Goal: Information Seeking & Learning: Learn about a topic

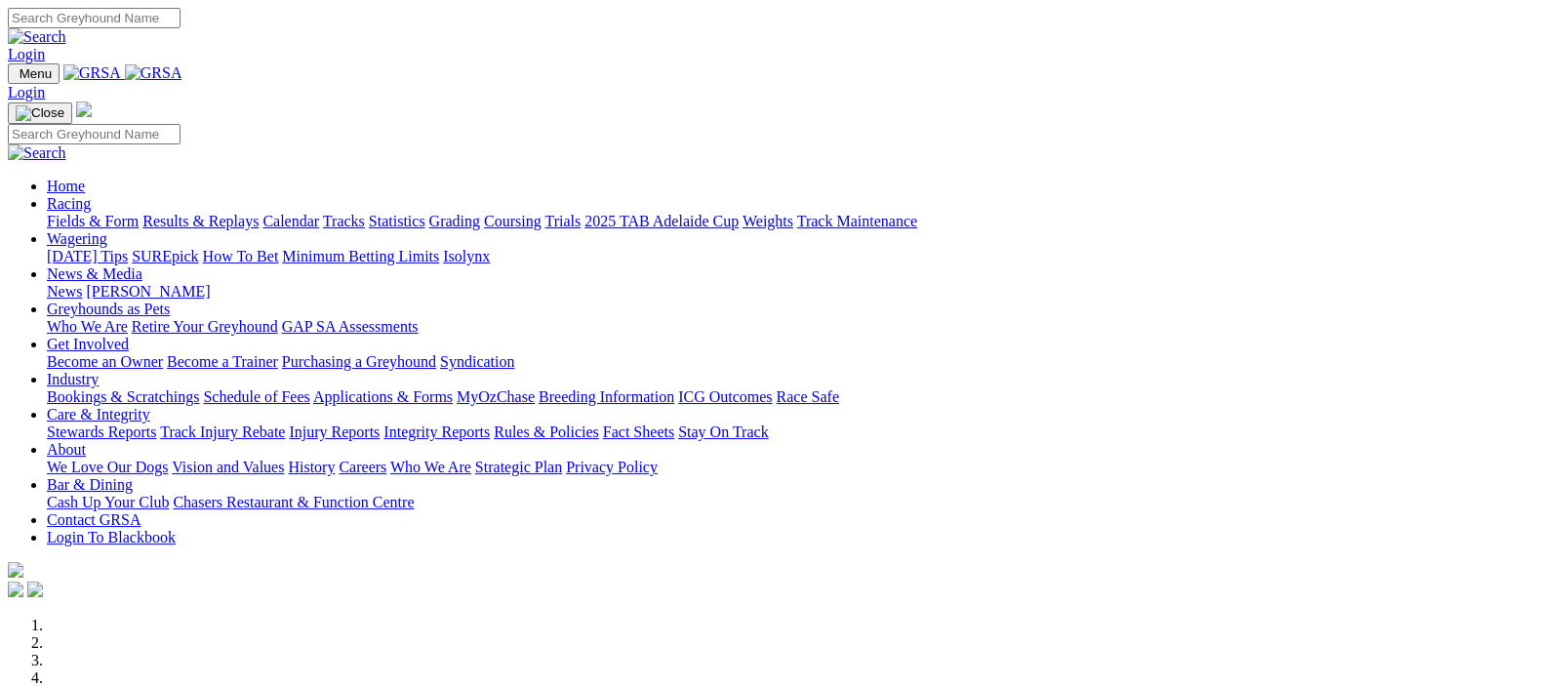
click at [86, 212] on link "Fields & Form" at bounding box center [92, 220] width 91 height 17
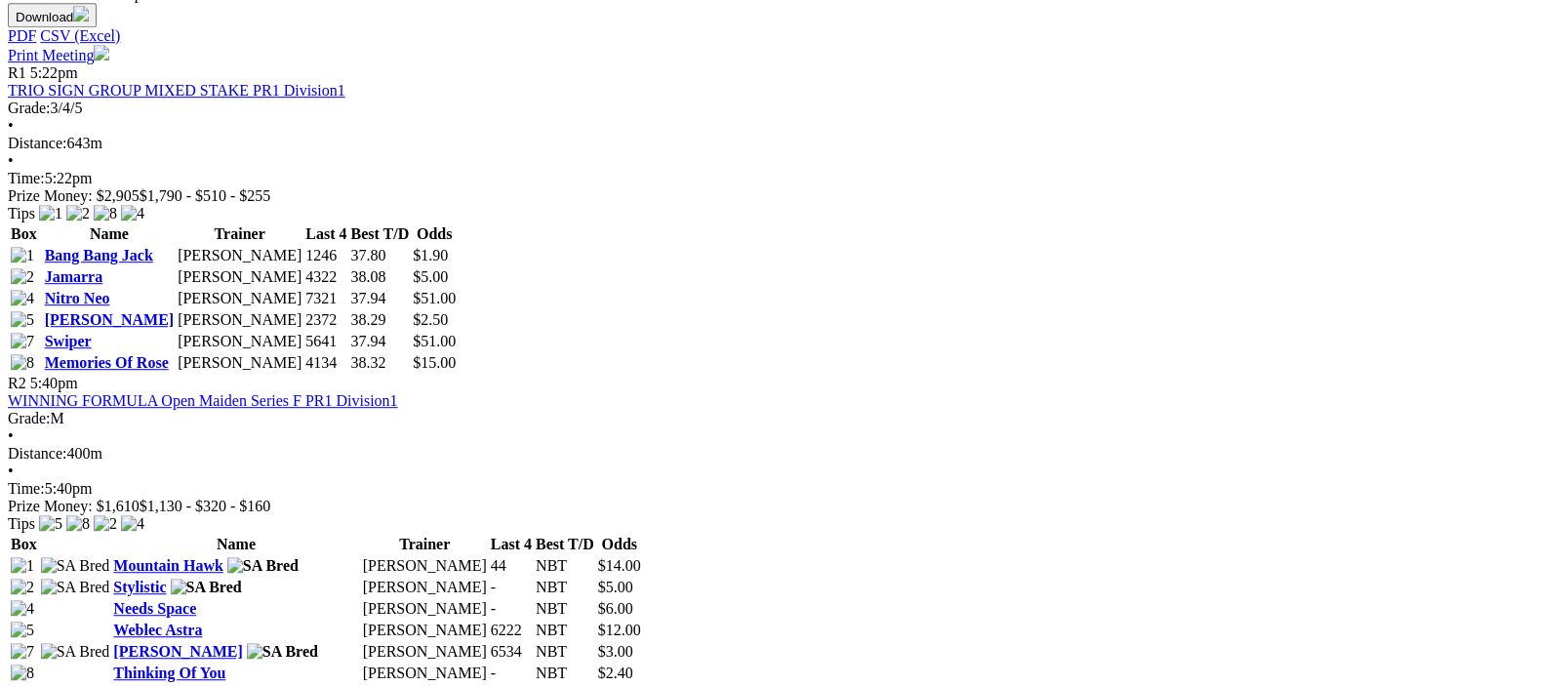
scroll to position [1432, 0]
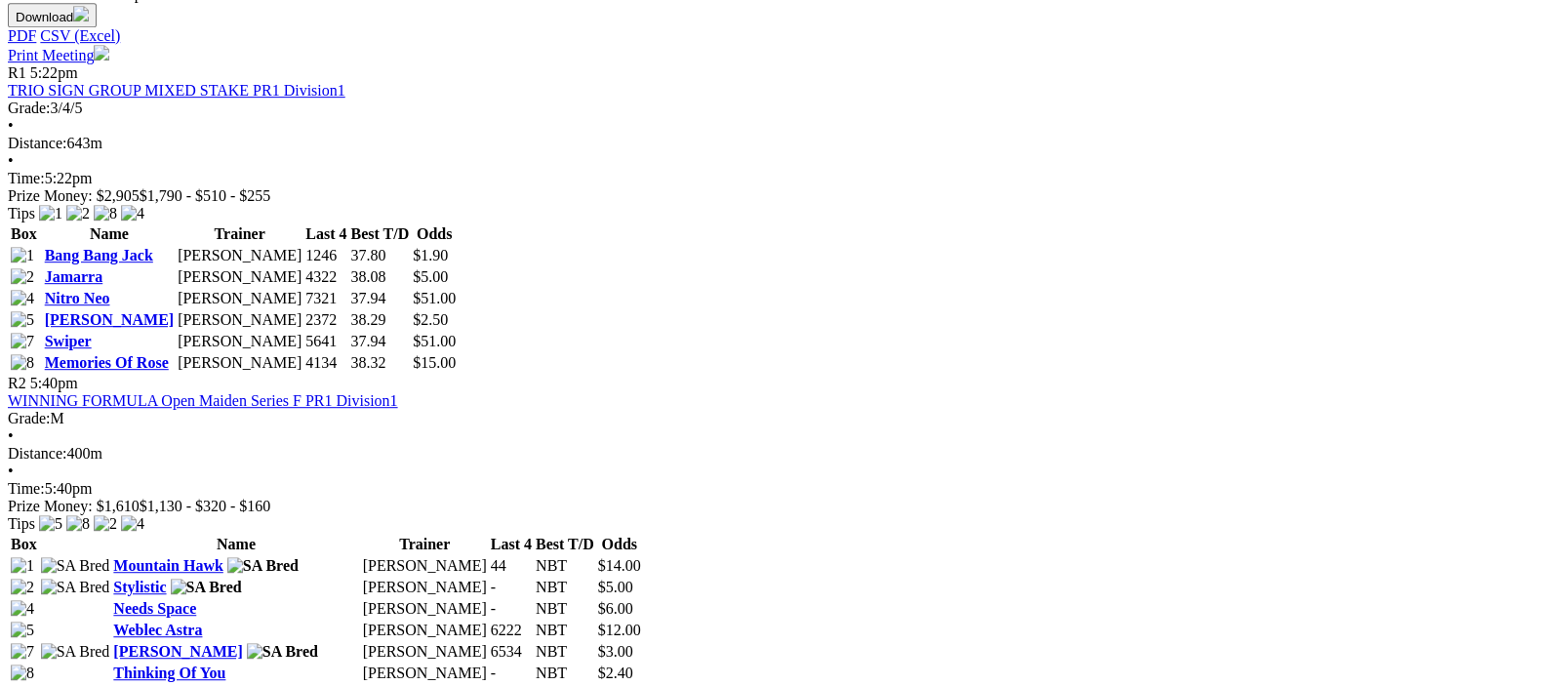
scroll to position [1432, 0]
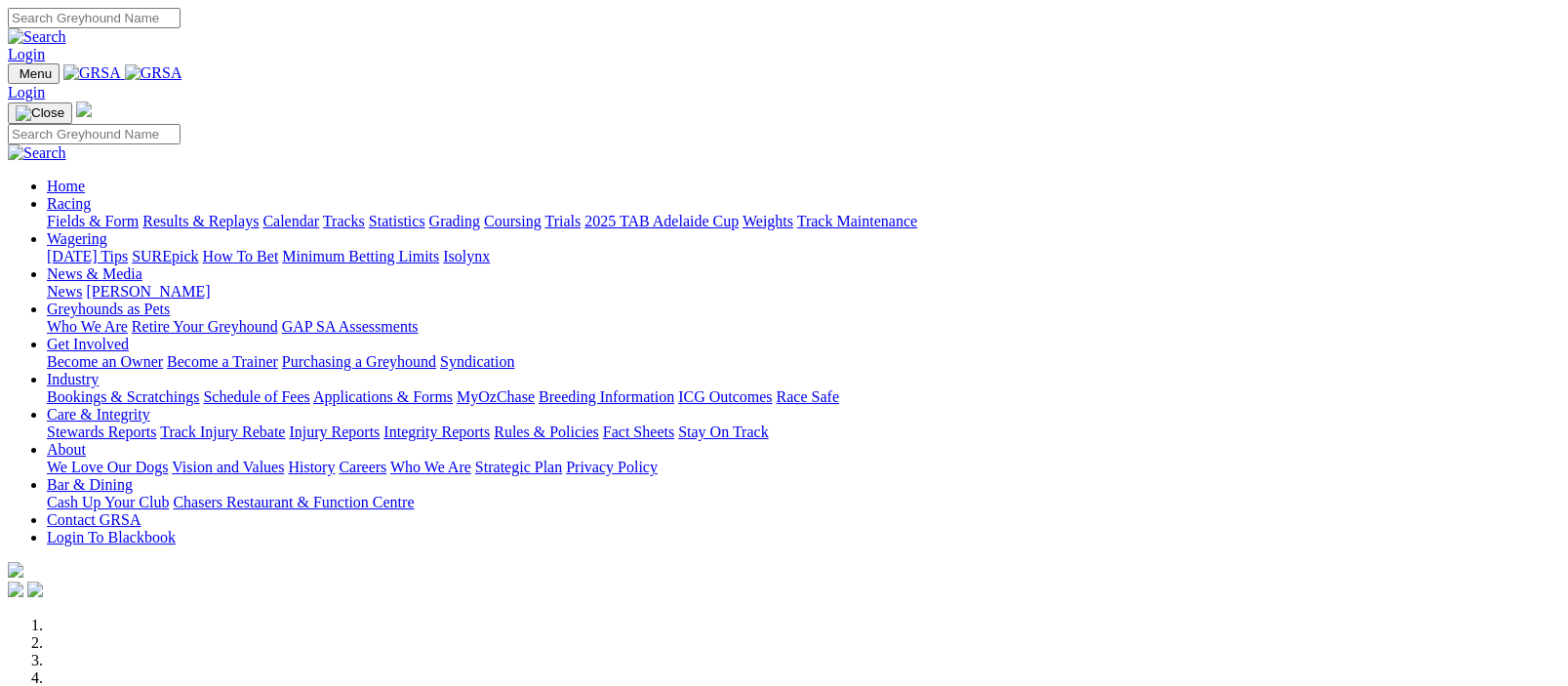
click at [183, 74] on img at bounding box center [154, 73] width 58 height 18
click at [90, 196] on link "Racing" at bounding box center [68, 204] width 44 height 17
click at [183, 74] on img at bounding box center [154, 73] width 58 height 18
click at [70, 212] on link "Fields & Form" at bounding box center [92, 220] width 91 height 17
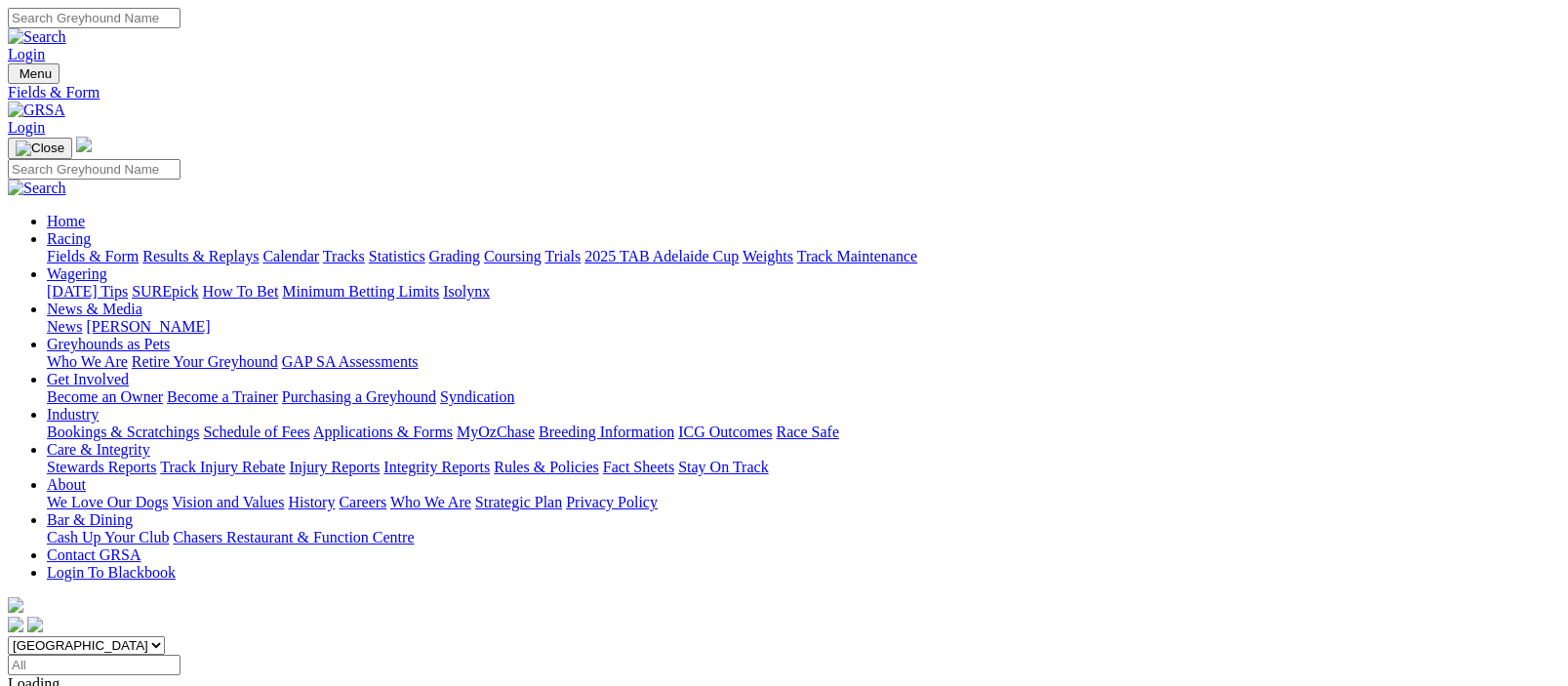
scroll to position [478, 0]
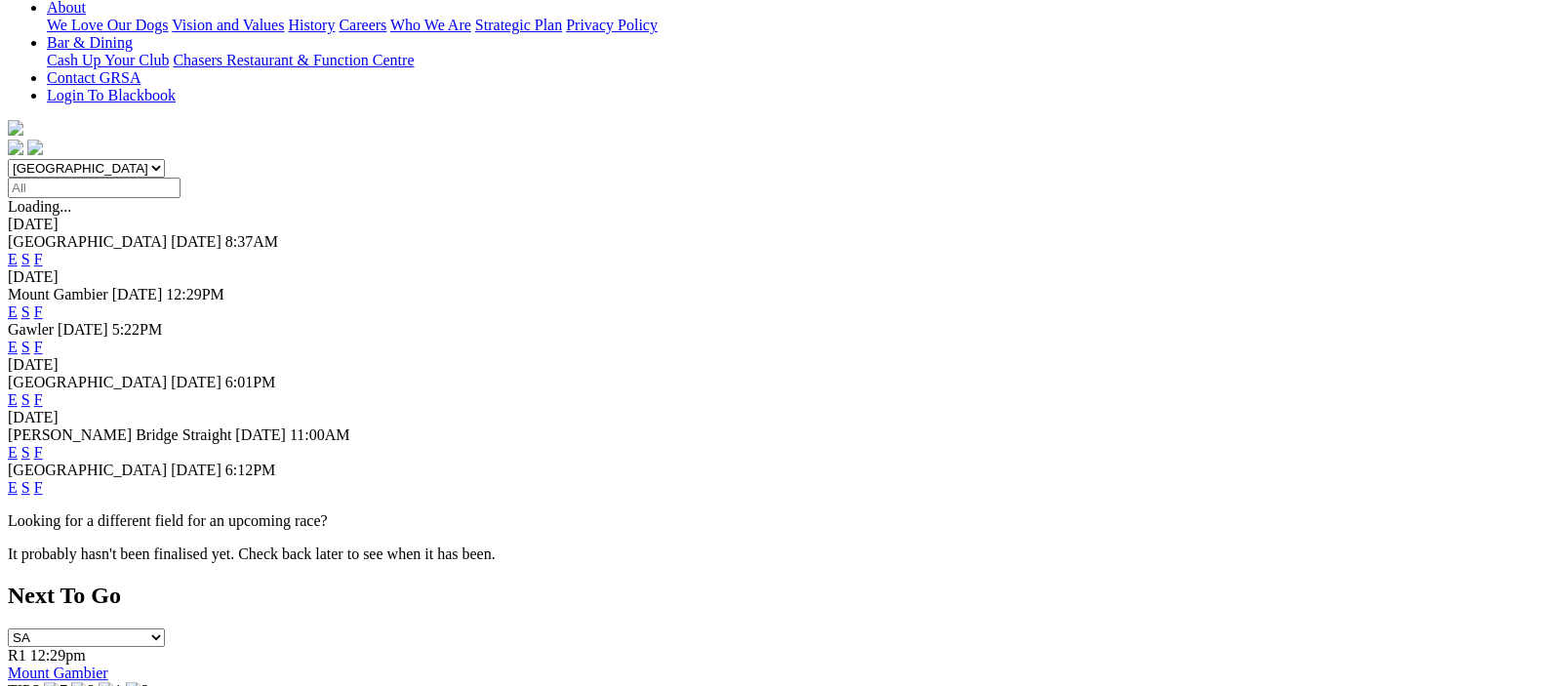
click at [43, 339] on link "F" at bounding box center [38, 346] width 9 height 17
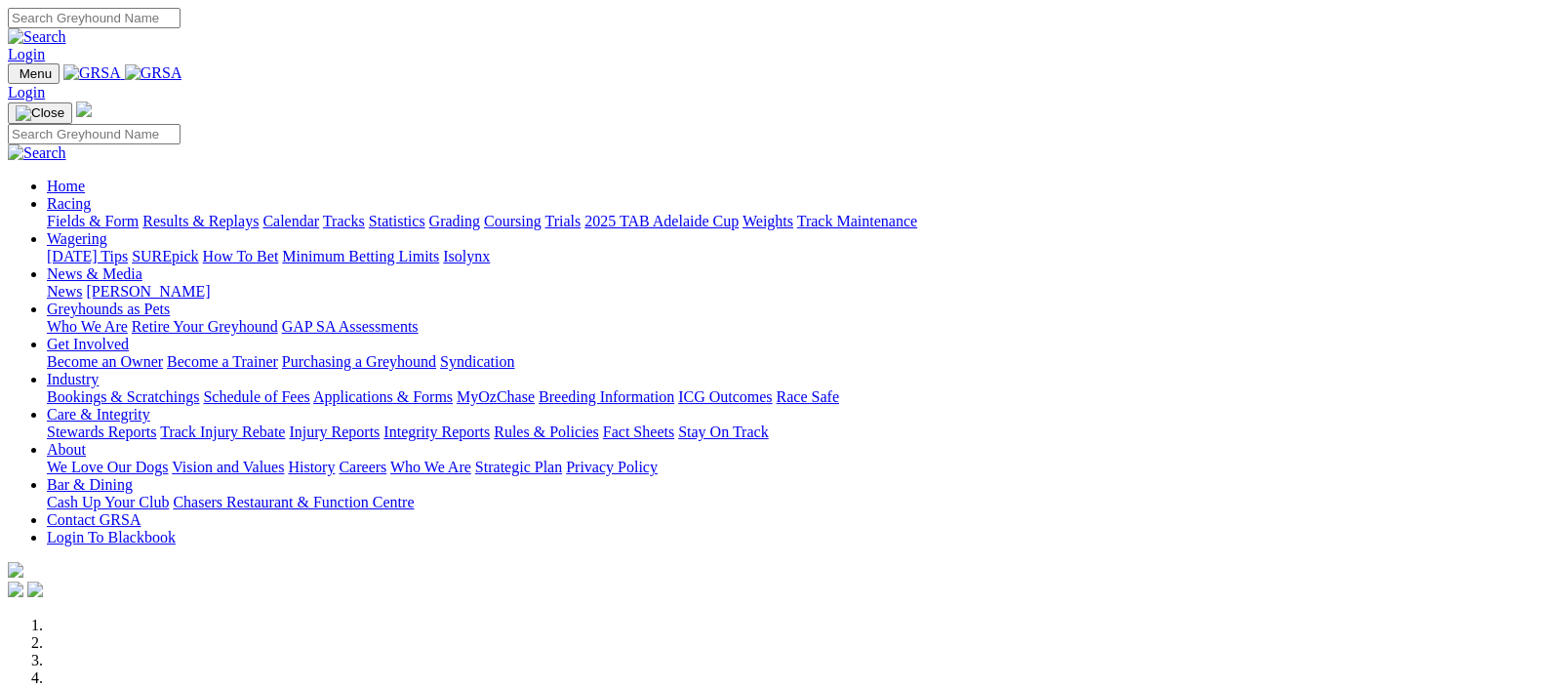
click at [183, 68] on img at bounding box center [154, 73] width 58 height 18
click at [183, 71] on img at bounding box center [154, 73] width 58 height 18
click at [90, 196] on link "Racing" at bounding box center [68, 204] width 44 height 17
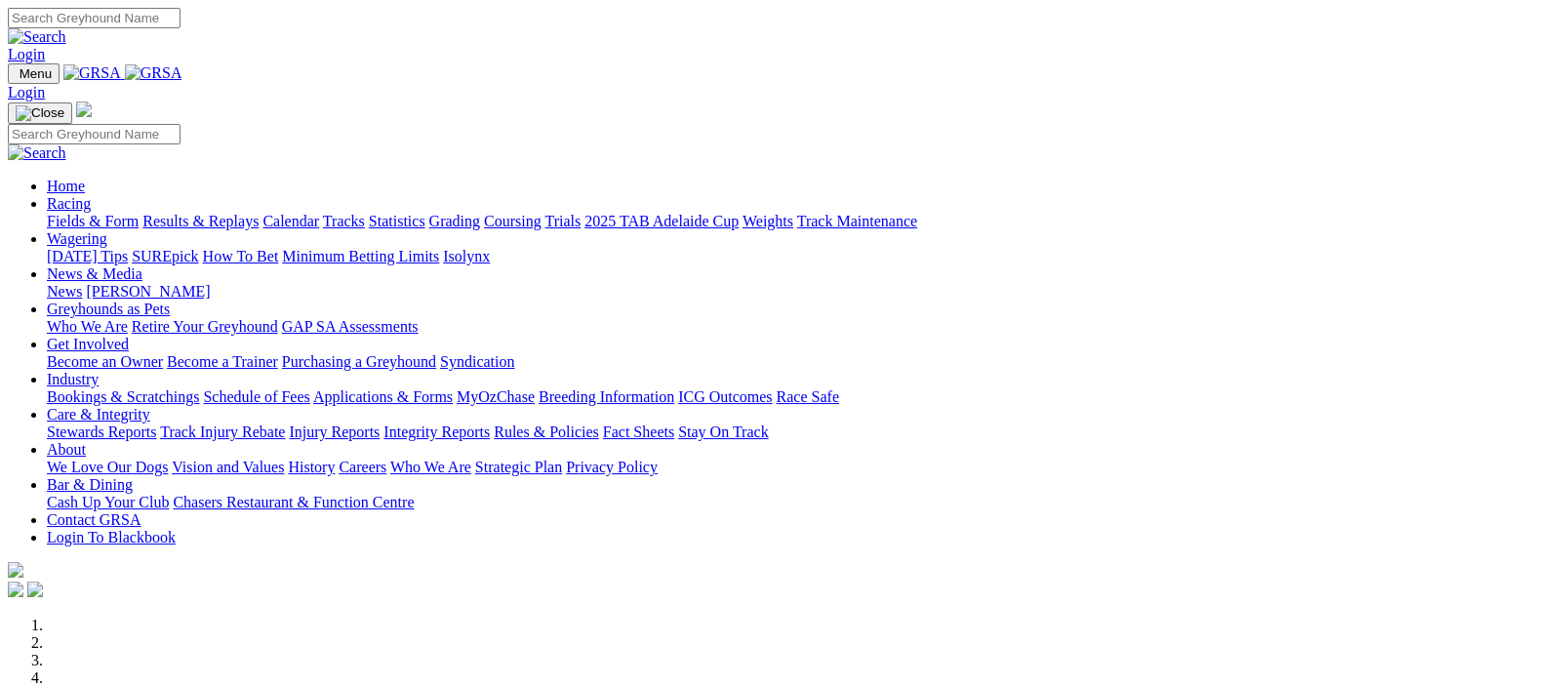
click at [75, 212] on link "Fields & Form" at bounding box center [92, 220] width 91 height 17
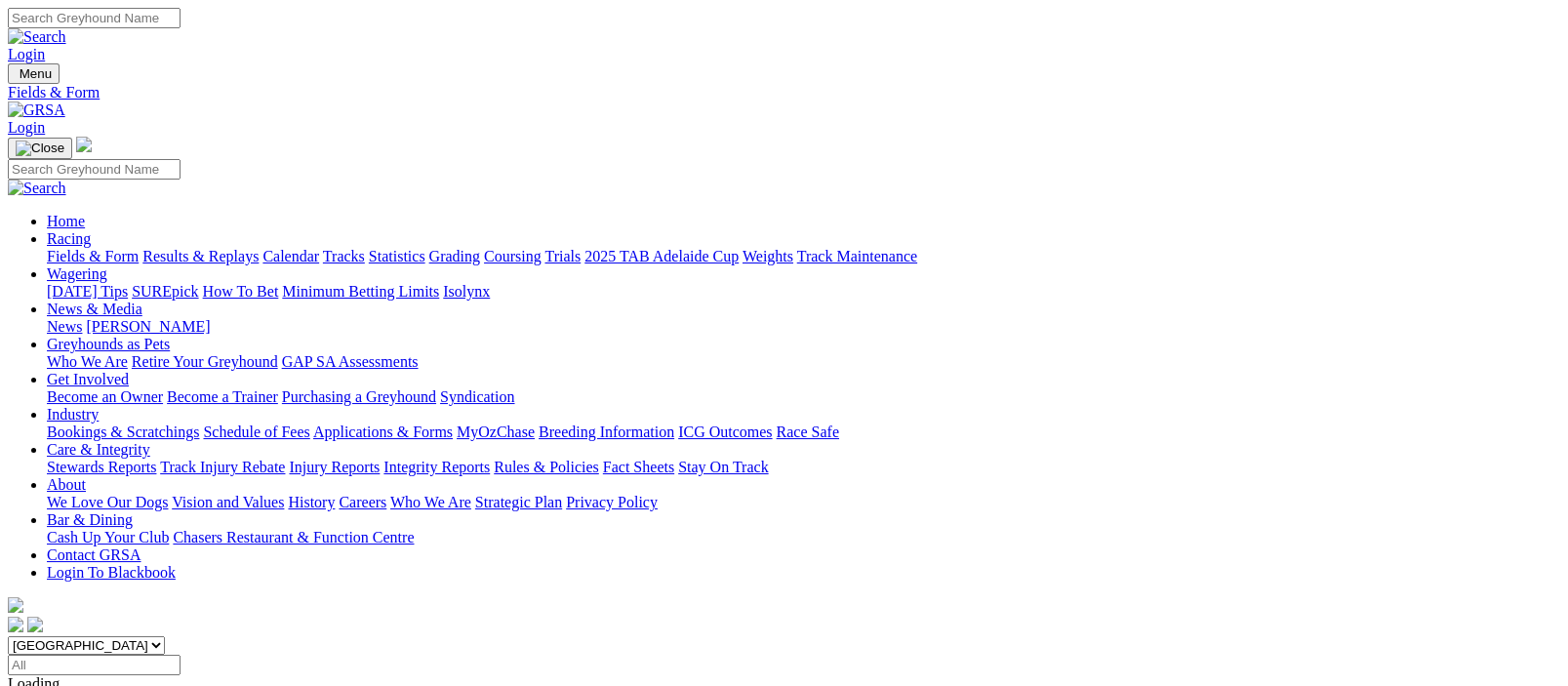
scroll to position [478, 0]
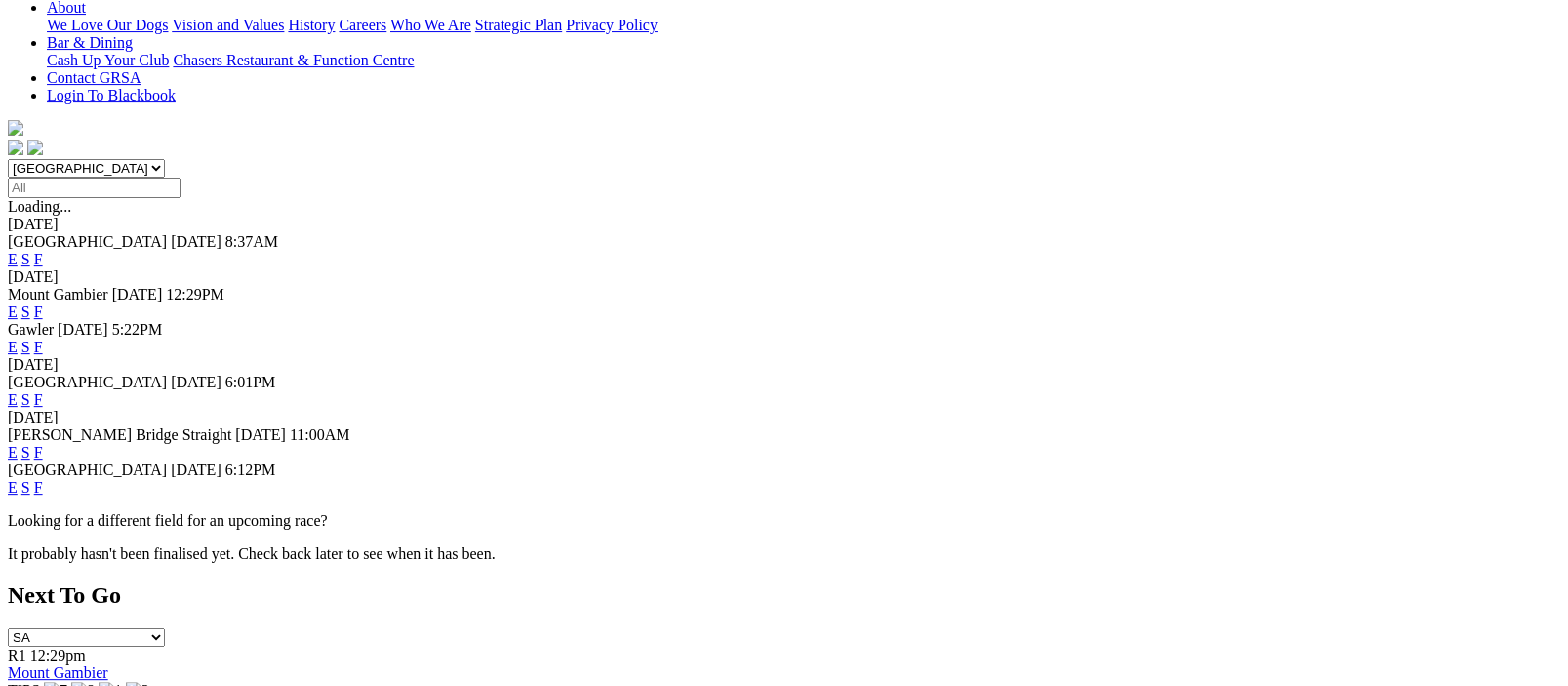
click at [43, 391] on link "F" at bounding box center [38, 399] width 9 height 17
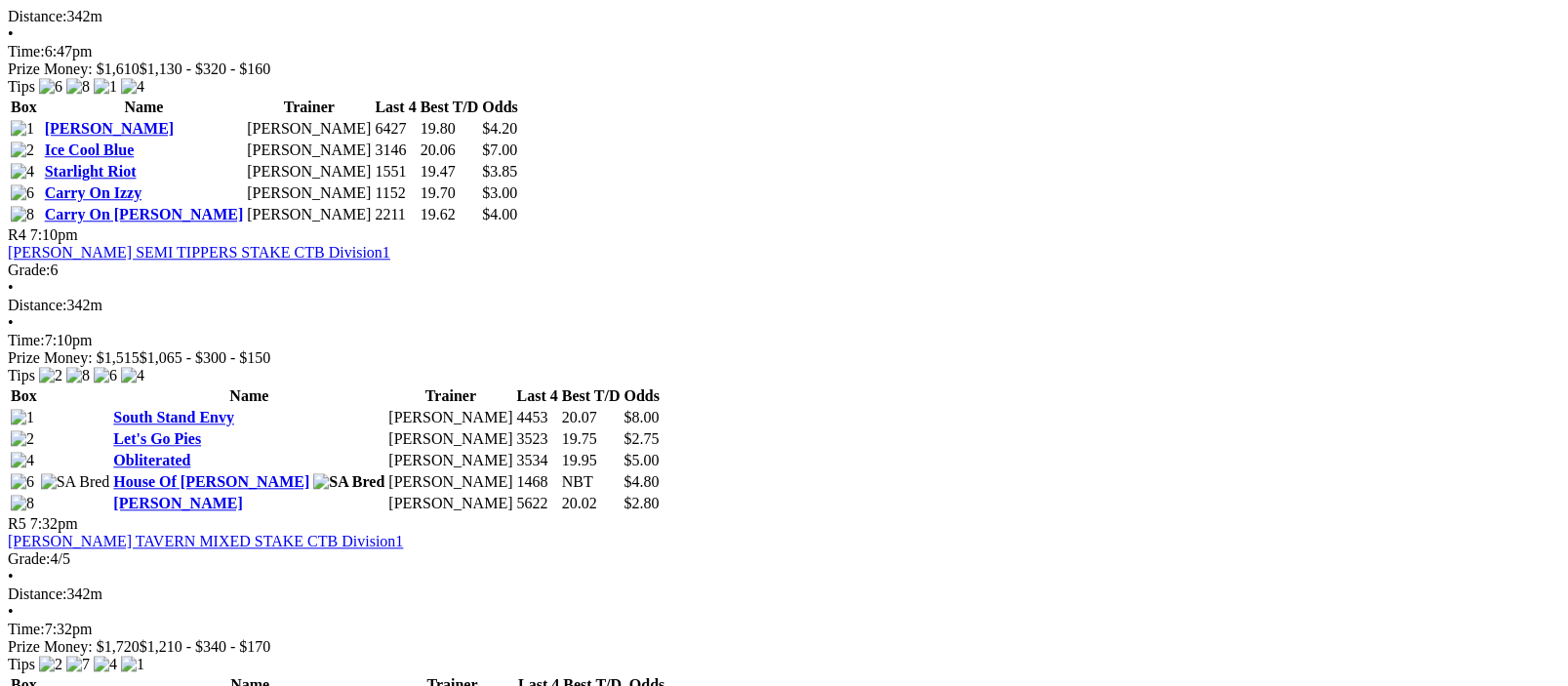
scroll to position [1432, 0]
